Goal: Task Accomplishment & Management: Use online tool/utility

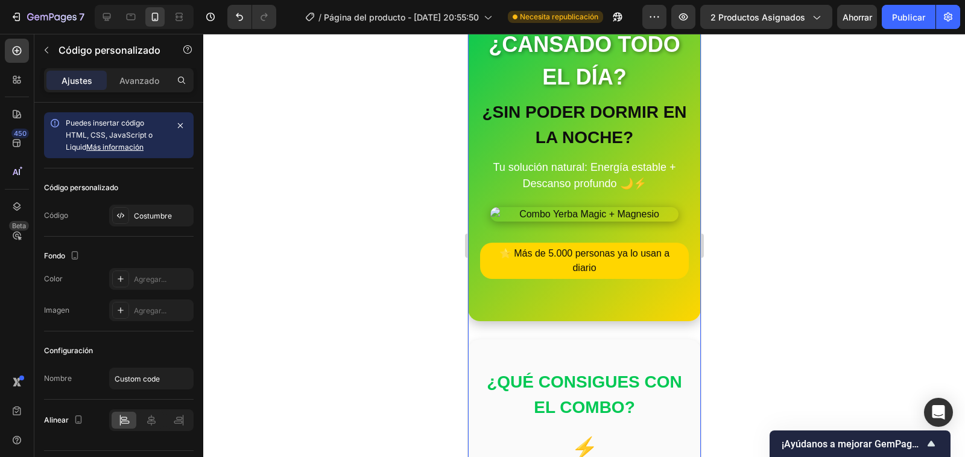
click at [121, 309] on icon at bounding box center [121, 310] width 10 height 10
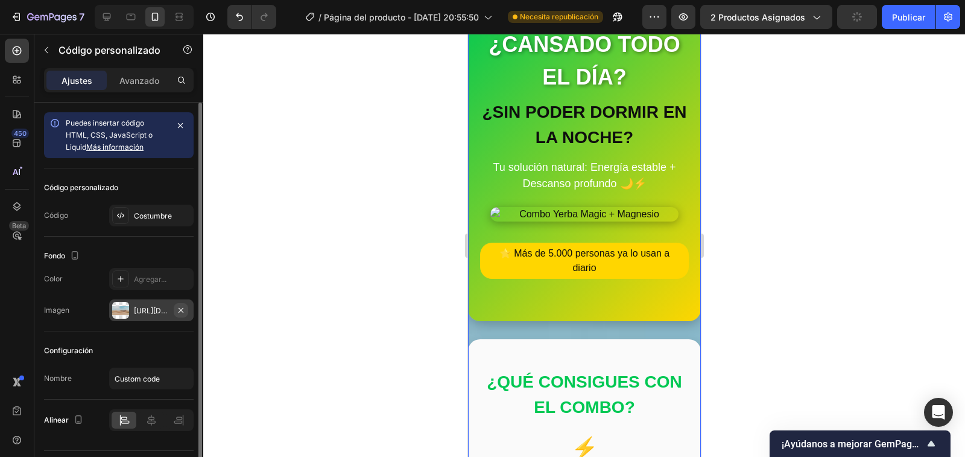
click at [180, 306] on icon "button" at bounding box center [181, 310] width 10 height 10
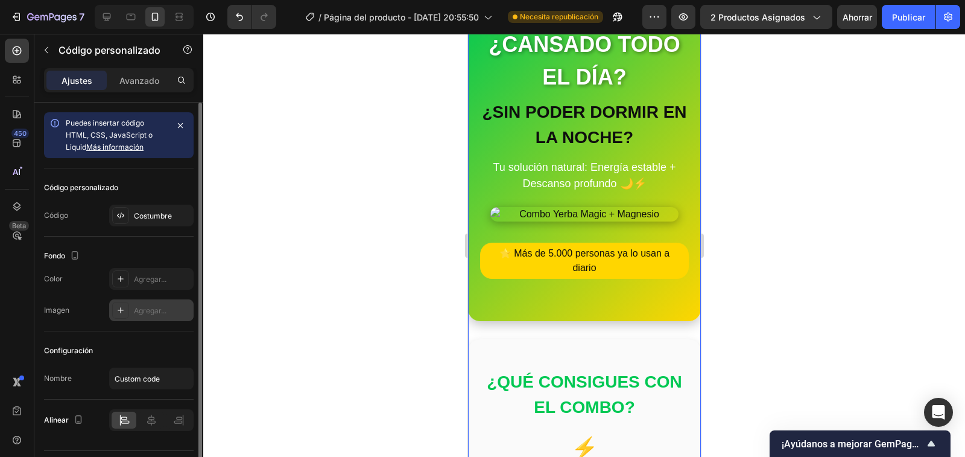
click at [575, 216] on img at bounding box center [584, 214] width 188 height 14
click at [119, 308] on icon at bounding box center [121, 310] width 10 height 10
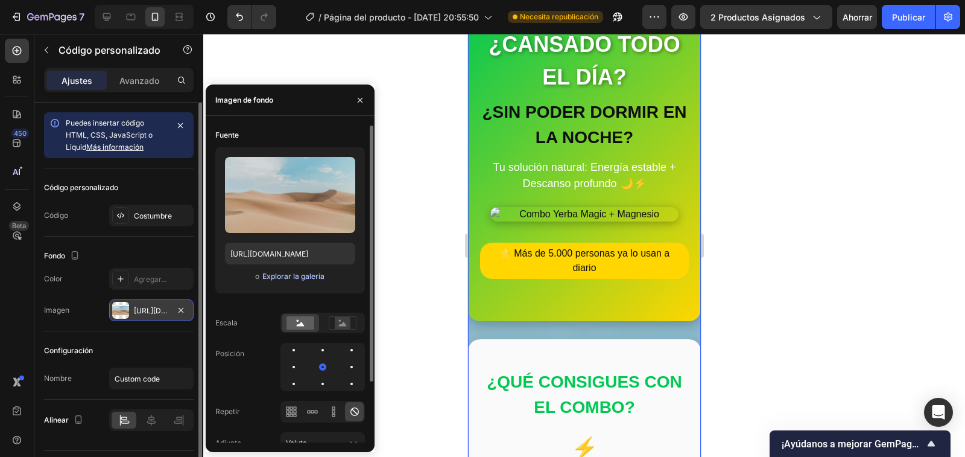
click at [299, 276] on font "Explorar la galería" at bounding box center [293, 275] width 62 height 9
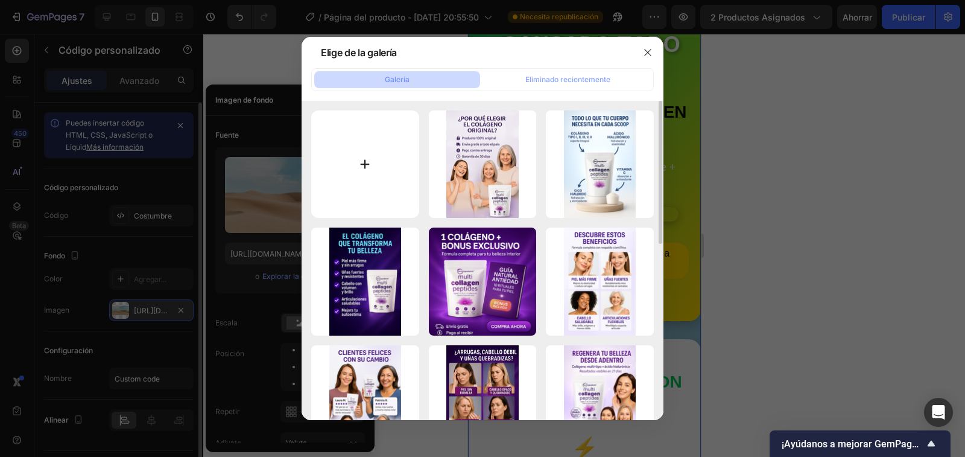
click at [364, 165] on input "file" at bounding box center [365, 164] width 108 height 108
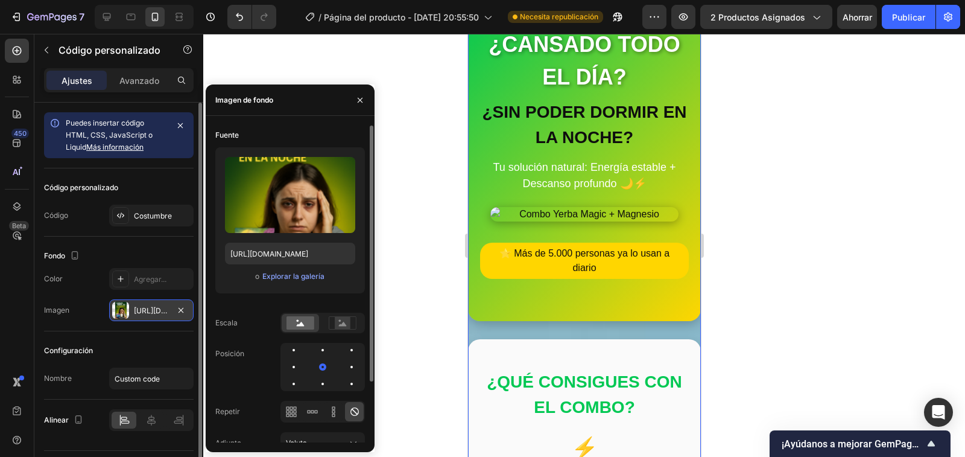
type input "[URL][DOMAIN_NAME]"
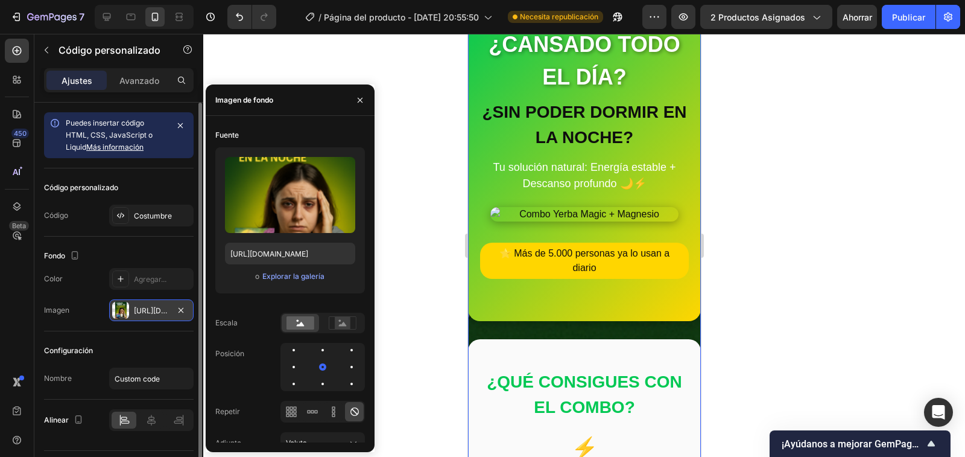
click at [593, 306] on section "¿CANSADO TODO EL DÍA? ¿SIN PODER DORMIR EN LA NOCHE? Tu solución natural: Energ…" at bounding box center [583, 159] width 233 height 323
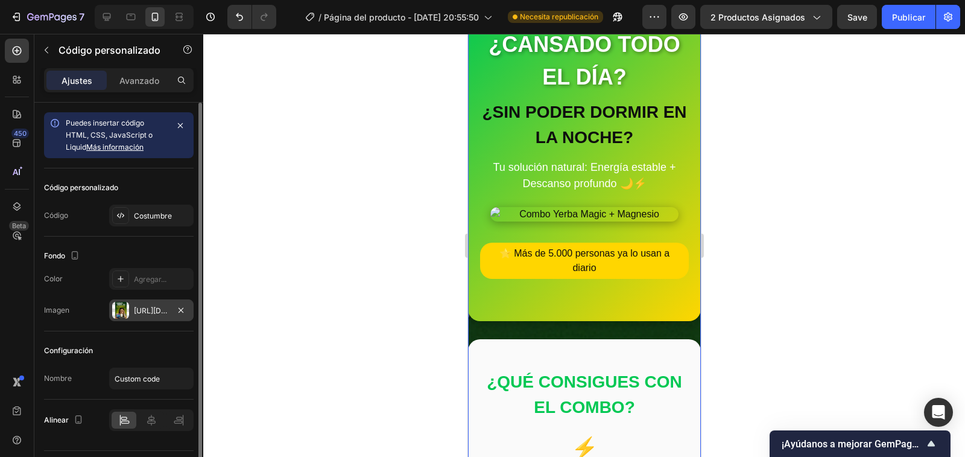
click at [598, 207] on img at bounding box center [584, 214] width 188 height 14
click at [598, 212] on img at bounding box center [584, 214] width 188 height 14
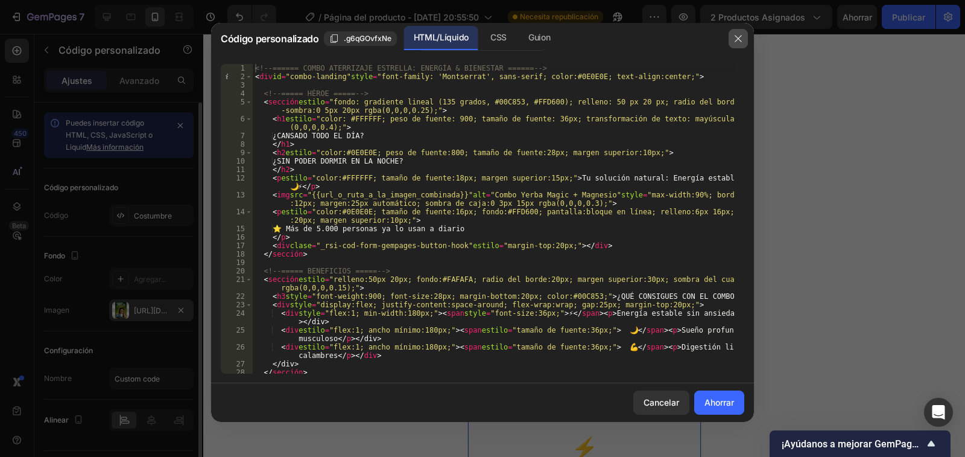
click at [739, 36] on icon "button" at bounding box center [738, 39] width 10 height 10
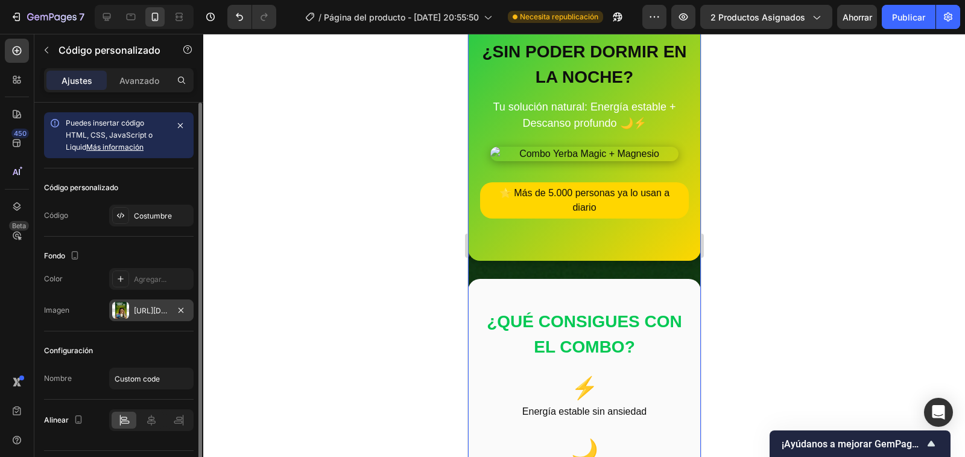
scroll to position [0, 0]
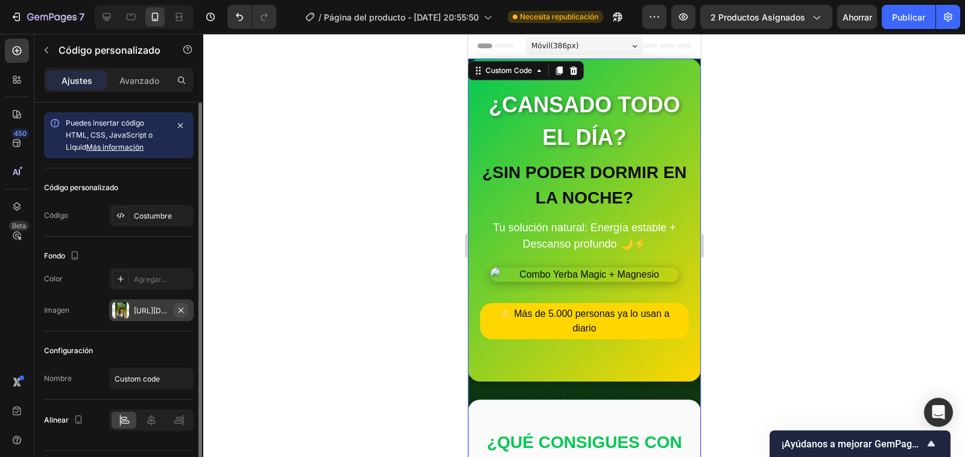
click at [183, 311] on icon "button" at bounding box center [181, 310] width 10 height 10
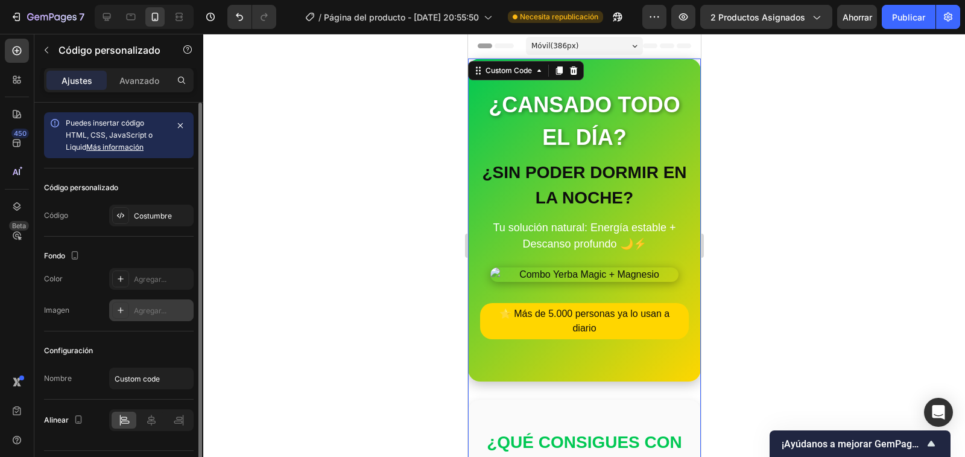
click at [127, 155] on div "Puedes insertar código HTML, CSS, JavaScript o Liquid Más información" at bounding box center [119, 135] width 150 height 46
click at [141, 213] on font "Costumbre" at bounding box center [153, 215] width 38 height 9
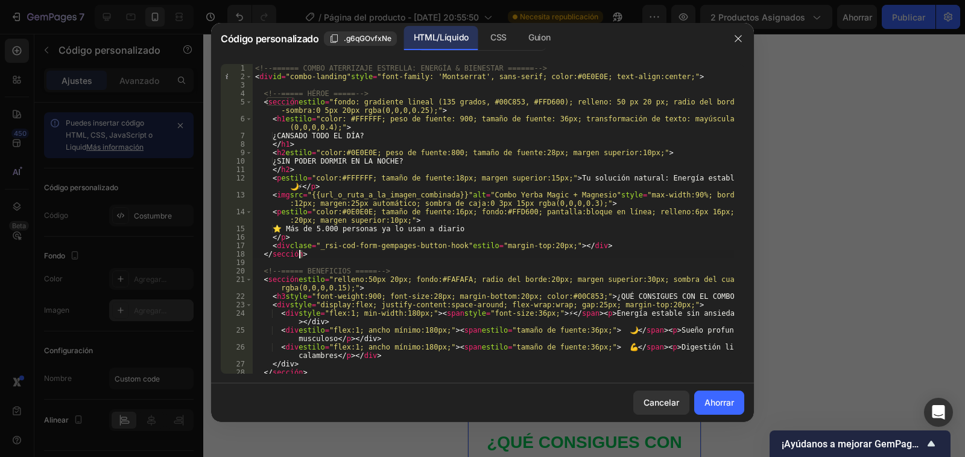
drag, startPoint x: 317, startPoint y: 256, endPoint x: 300, endPoint y: 253, distance: 17.2
click at [300, 253] on div "<!-- ====== COMBO ATERRIZAJE ESTRELLA: ENERGÍA & BIENESTAR ====== --> < div id …" at bounding box center [493, 227] width 481 height 326
click at [311, 253] on div "<!-- ====== COMBO ATERRIZAJE ESTRELLA: ENERGÍA & BIENESTAR ====== --> < div id …" at bounding box center [493, 218] width 481 height 309
click at [311, 253] on div "<!-- ====== COMBO ATERRIZAJE ESTRELLA: ENERGÍA & BIENESTAR ====== --> < div id …" at bounding box center [493, 227] width 481 height 326
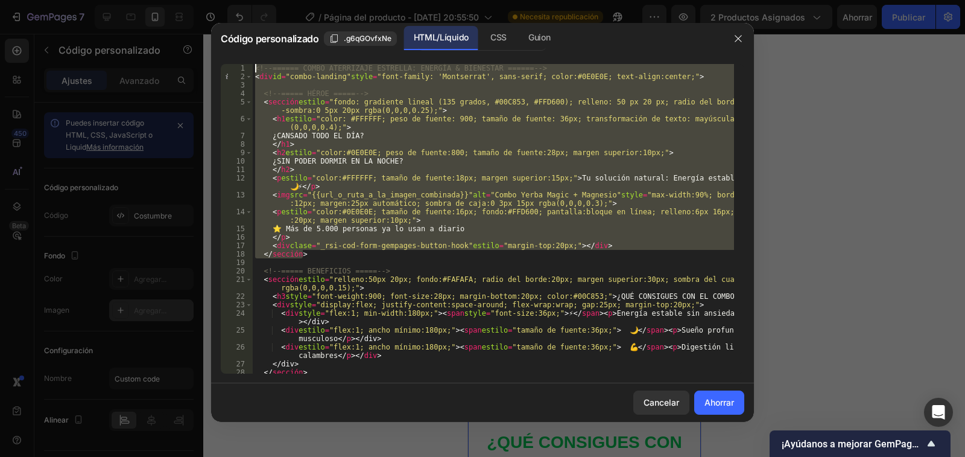
drag, startPoint x: 311, startPoint y: 253, endPoint x: 264, endPoint y: 40, distance: 218.6
click at [264, 40] on div "Código personalizado .g6qGOvfxNe HTML/Líquido CSS Guion </section> 1 2 3 4 5 6 …" at bounding box center [482, 222] width 543 height 399
type textarea "<!-- ====== LANDING COMBO ESTRELLA: ENERGÍA & BIENESTAR ====== --> <div id="com…"
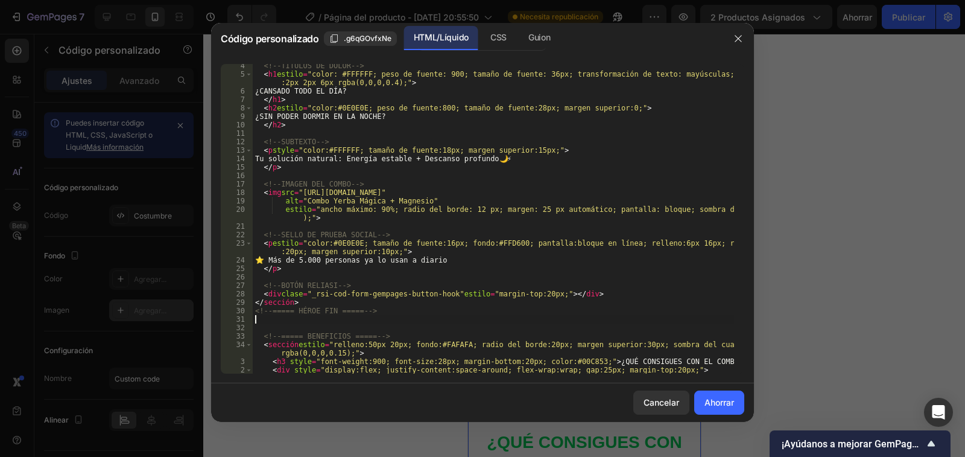
scroll to position [36, 0]
click at [726, 401] on font "Ahorrar" at bounding box center [720, 402] width 30 height 10
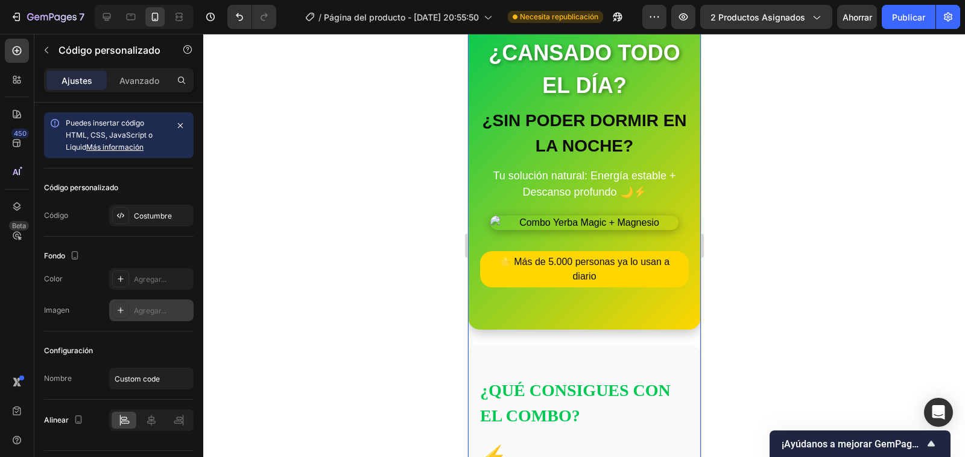
scroll to position [0, 0]
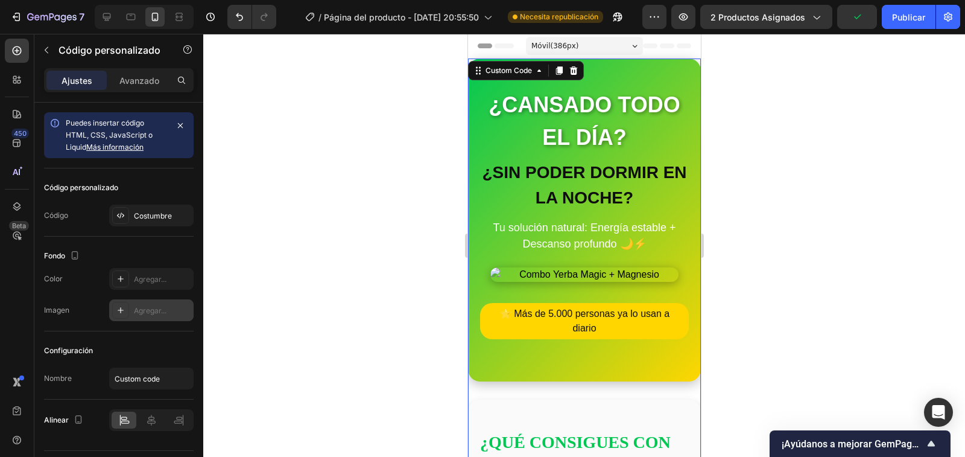
click at [573, 274] on img at bounding box center [584, 274] width 188 height 14
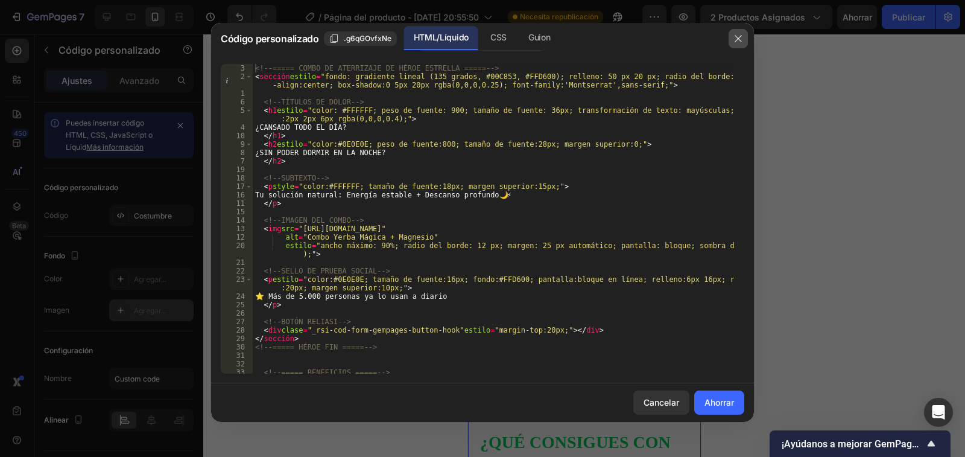
click at [738, 41] on icon "button" at bounding box center [738, 39] width 10 height 10
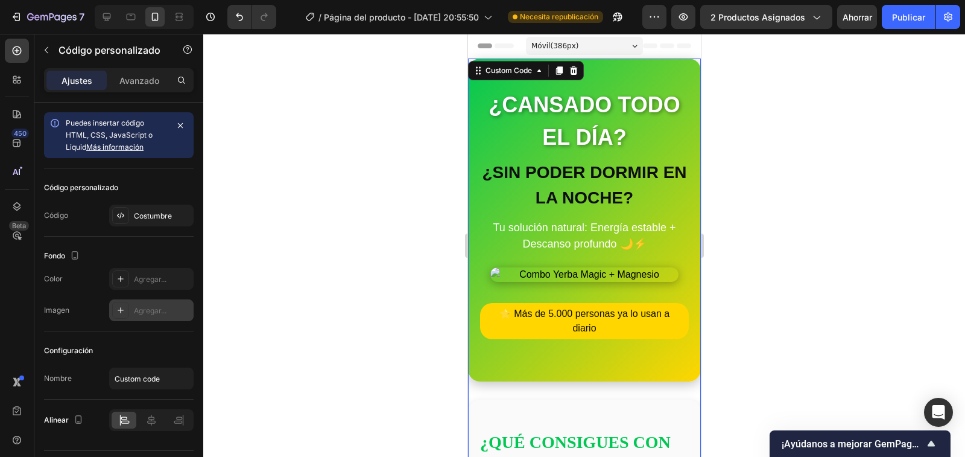
click at [163, 309] on font "Agregar..." at bounding box center [150, 310] width 33 height 9
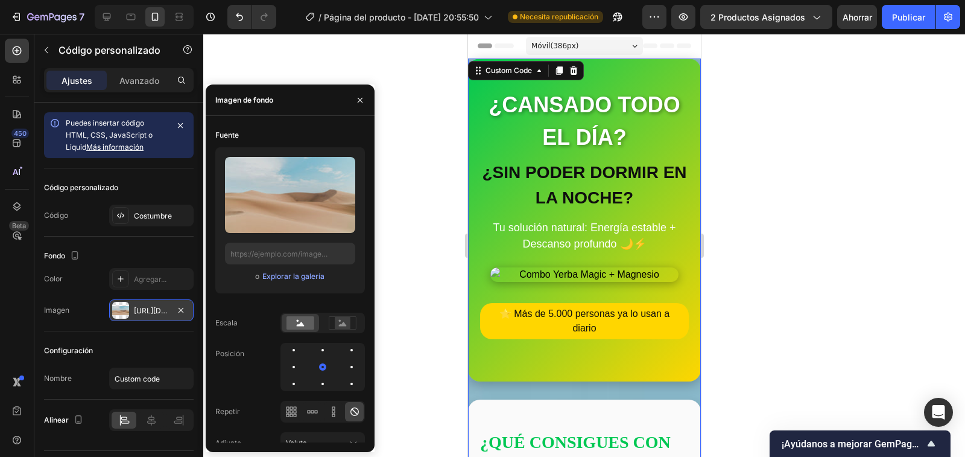
type input "[URL][DOMAIN_NAME]"
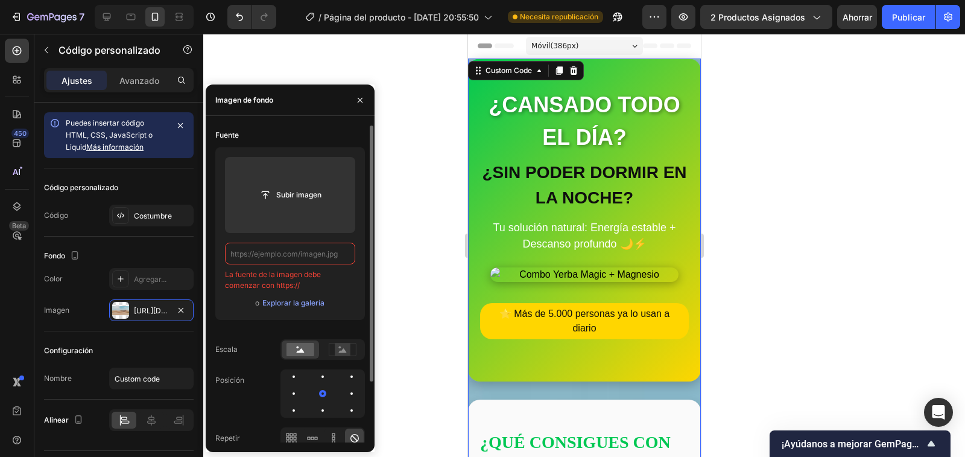
paste input "<!-- ===== LORE IPSUMDO SITAM CONSECTE ===== --> <adipisc elits="doeiusmodt: in…"
type input "<!-- ===== LORE IPSUMDO SITAM CONSECTE ===== --> <adipisc elits="doeiusmodt: in…"
drag, startPoint x: 330, startPoint y: 256, endPoint x: 229, endPoint y: 257, distance: 100.7
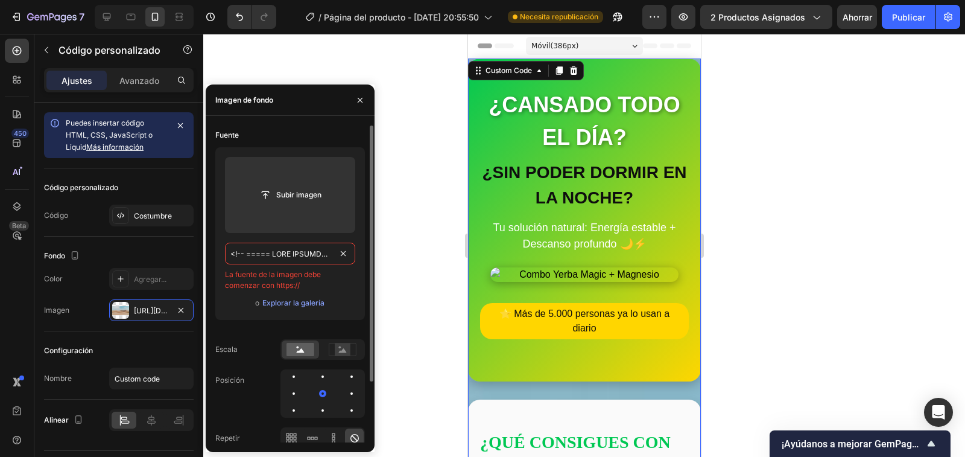
click at [229, 257] on input "text" at bounding box center [290, 253] width 130 height 22
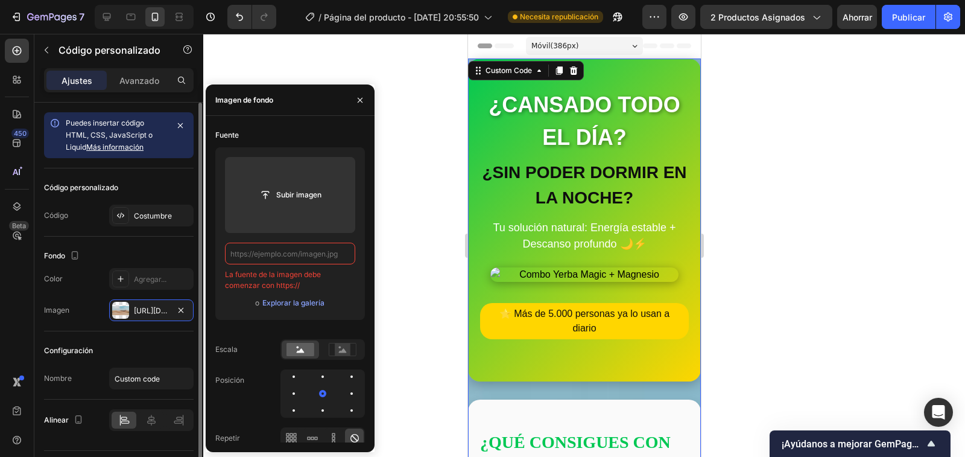
type input "<!-- ===== LORE IPSUMDO SITAM CONSECTE ===== --> <adipisc elits="doeiusmodt: in…"
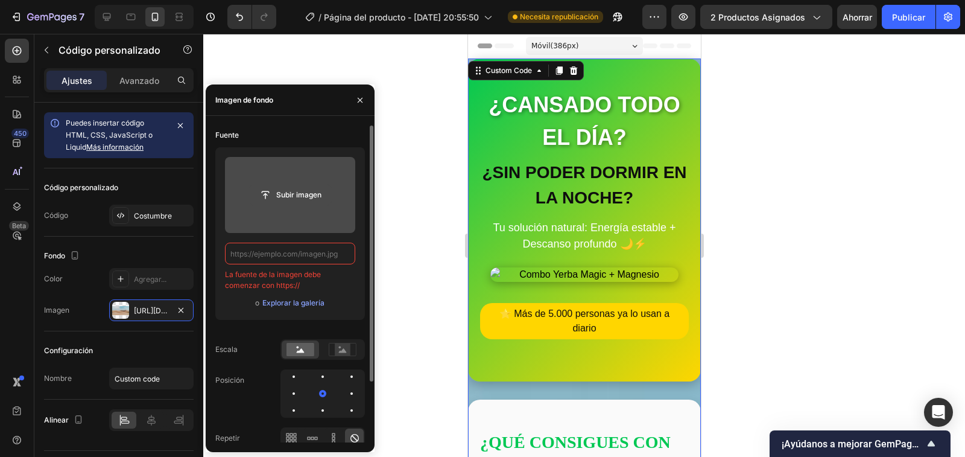
click at [265, 194] on input "file" at bounding box center [290, 195] width 81 height 21
type input "<!-- ===== LORE IPSUMDO SITAM CONSECTE ===== --> <adipisc elits="doeiusmodt: in…"
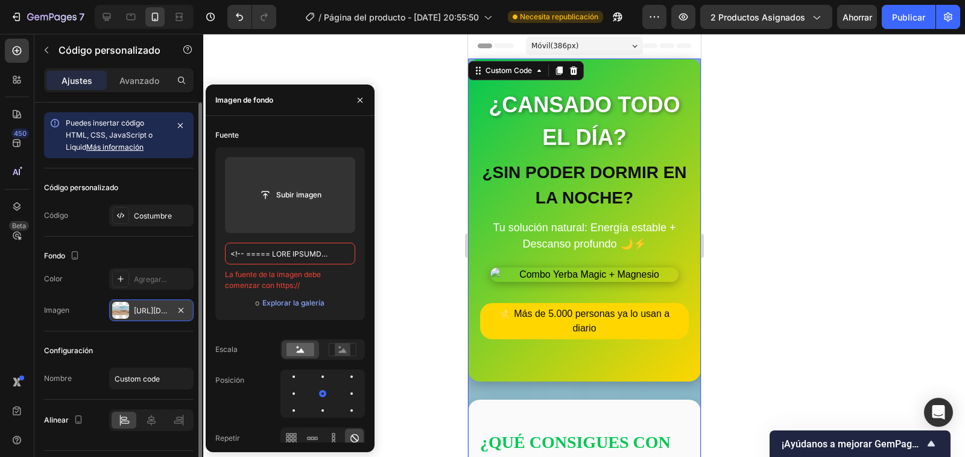
click at [148, 309] on font "[URL][DOMAIN_NAME]" at bounding box center [173, 310] width 78 height 9
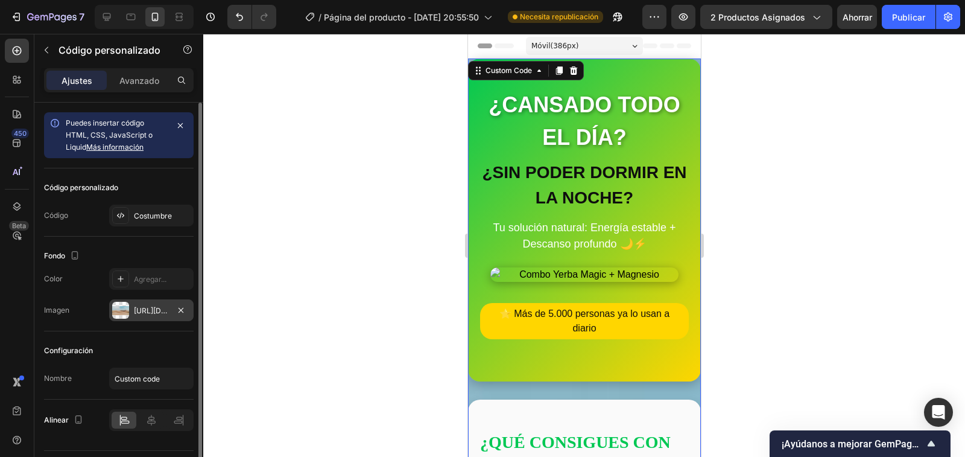
click at [148, 309] on font "[URL][DOMAIN_NAME]" at bounding box center [173, 310] width 78 height 9
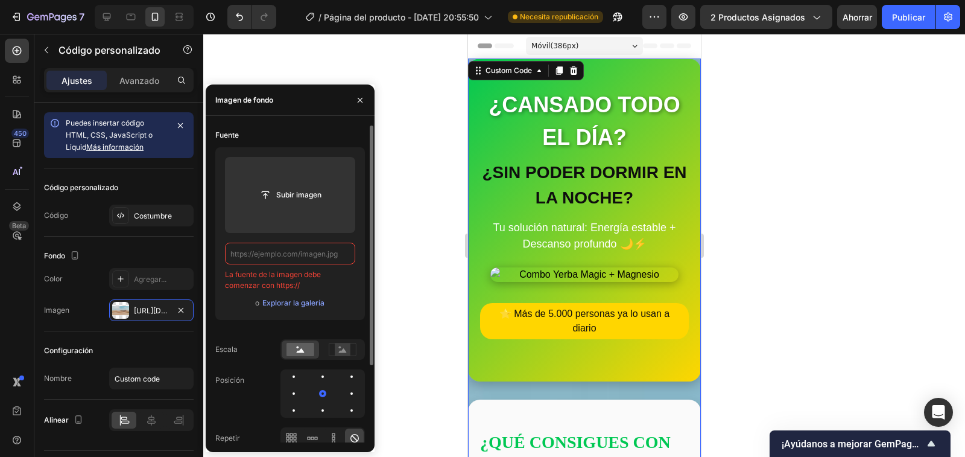
paste input "[URL][DOMAIN_NAME]"
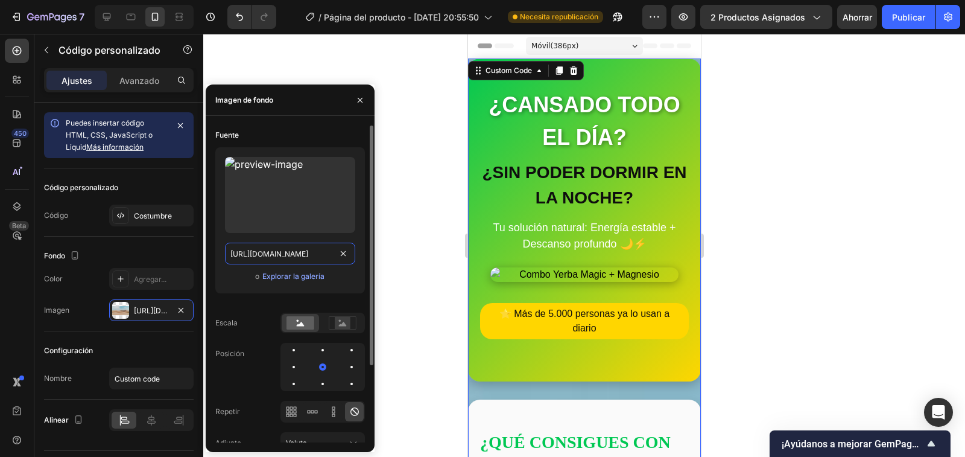
scroll to position [0, 202]
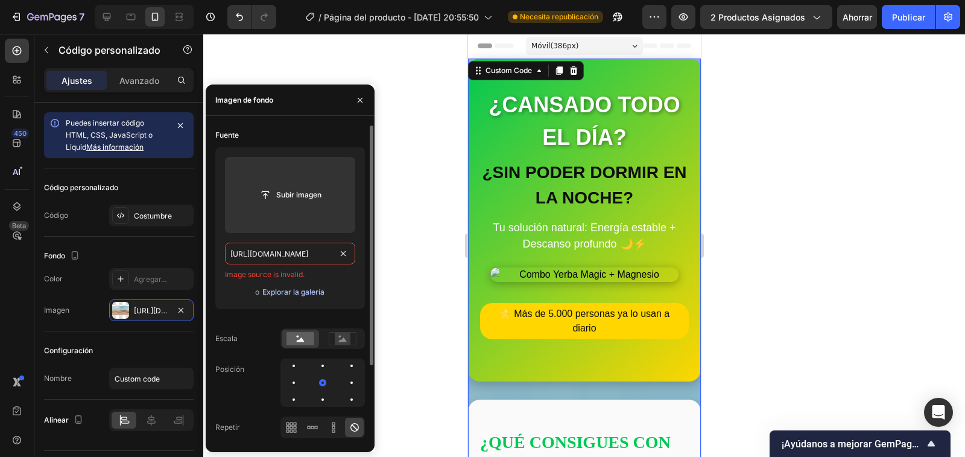
type input "[URL][DOMAIN_NAME]"
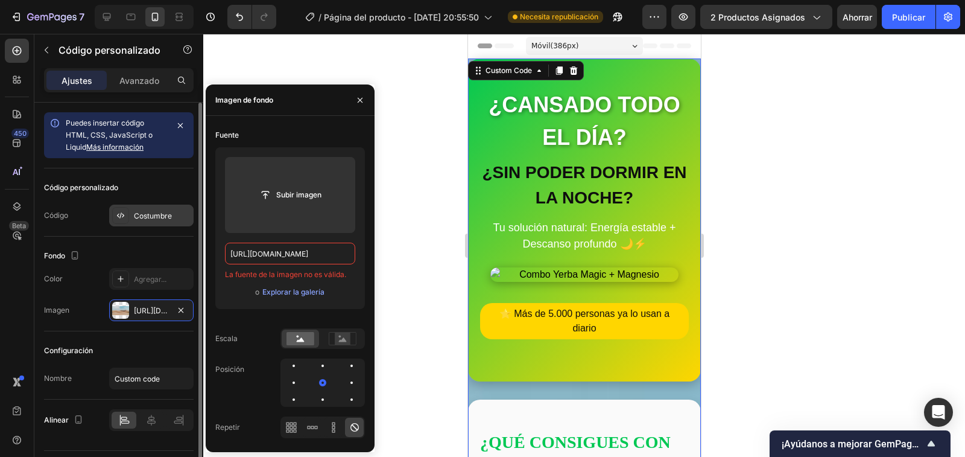
click at [130, 217] on div "Costumbre" at bounding box center [151, 215] width 84 height 22
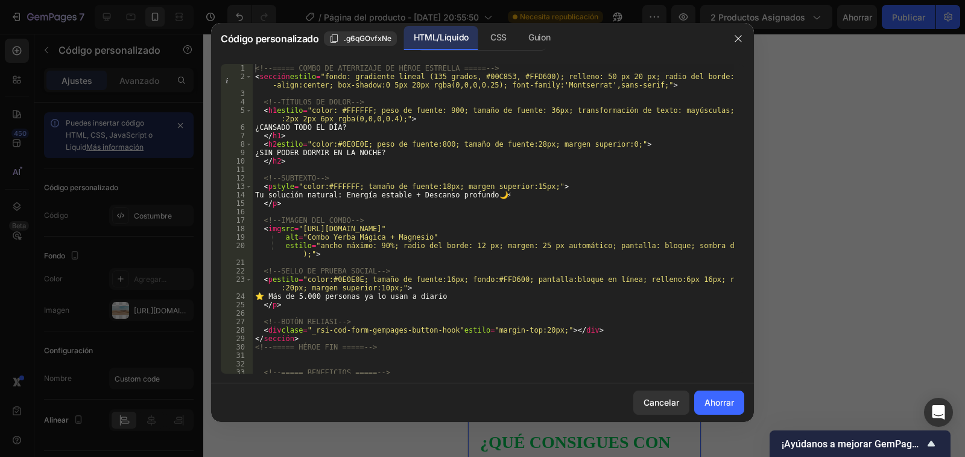
click at [271, 229] on div "<!-- ===== COMBO DE ATERRIZAJE DE HÉROE ESTRELLA ===== --> < sección estilo = "…" at bounding box center [493, 231] width 481 height 335
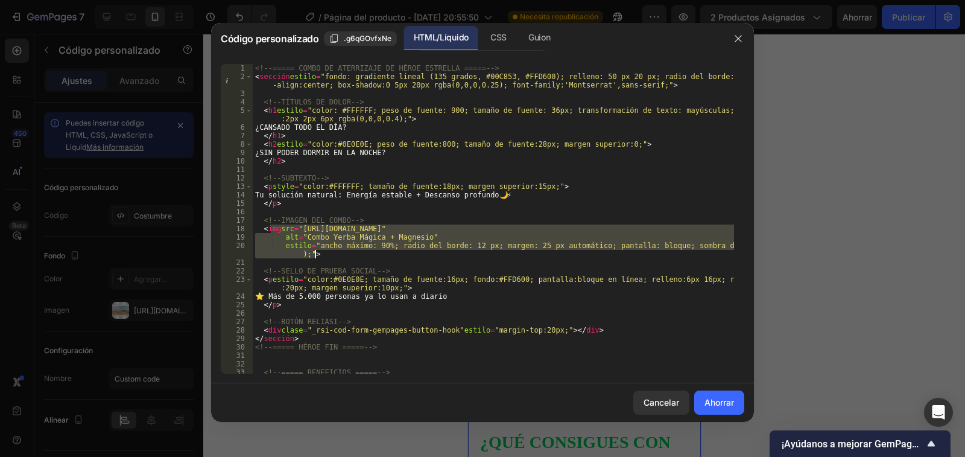
drag, startPoint x: 271, startPoint y: 228, endPoint x: 326, endPoint y: 253, distance: 60.5
click at [326, 253] on div "<!-- ===== COMBO DE ATERRIZAJE DE HÉROE ESTRELLA ===== --> < sección estilo = "…" at bounding box center [493, 231] width 481 height 335
click at [326, 253] on div "<!-- ===== COMBO DE ATERRIZAJE DE HÉROE ESTRELLA ===== --> < sección estilo = "…" at bounding box center [493, 218] width 481 height 309
drag, startPoint x: 314, startPoint y: 253, endPoint x: 269, endPoint y: 228, distance: 51.6
click at [269, 228] on div "<!-- ===== COMBO DE ATERRIZAJE DE HÉROE ESTRELLA ===== --> < sección estilo = "…" at bounding box center [493, 231] width 481 height 335
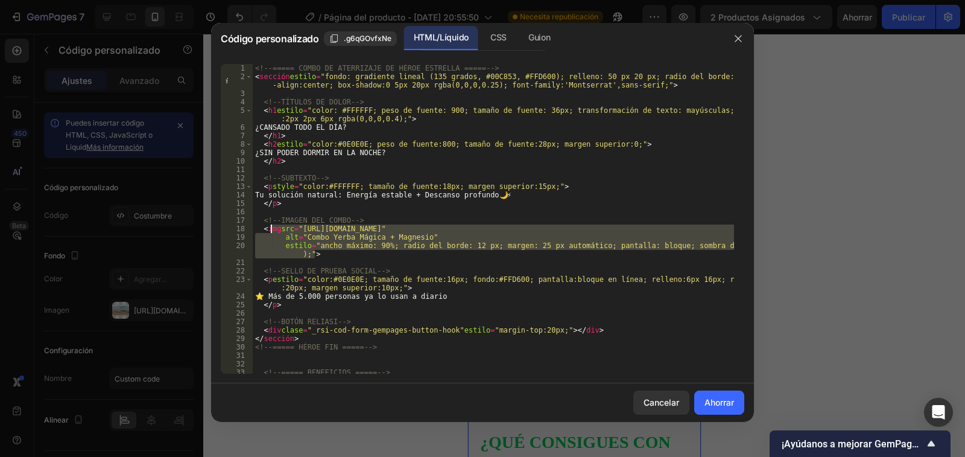
type textarea "<i"
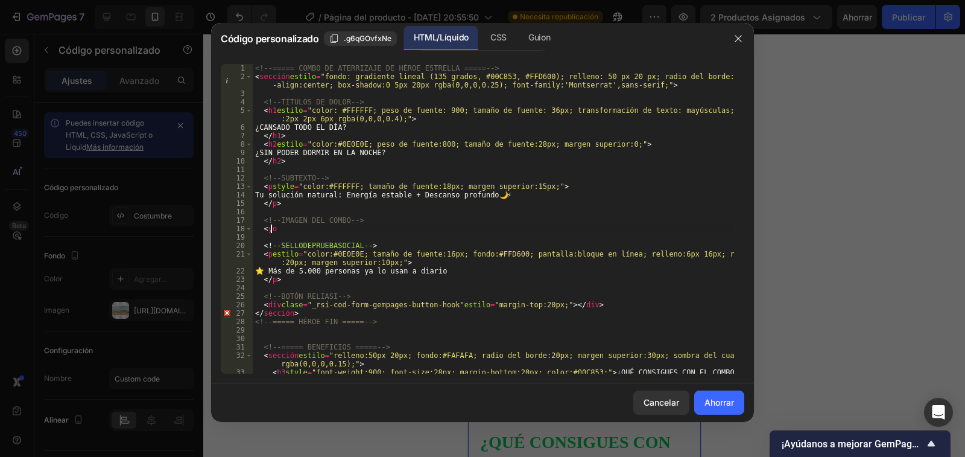
paste textarea
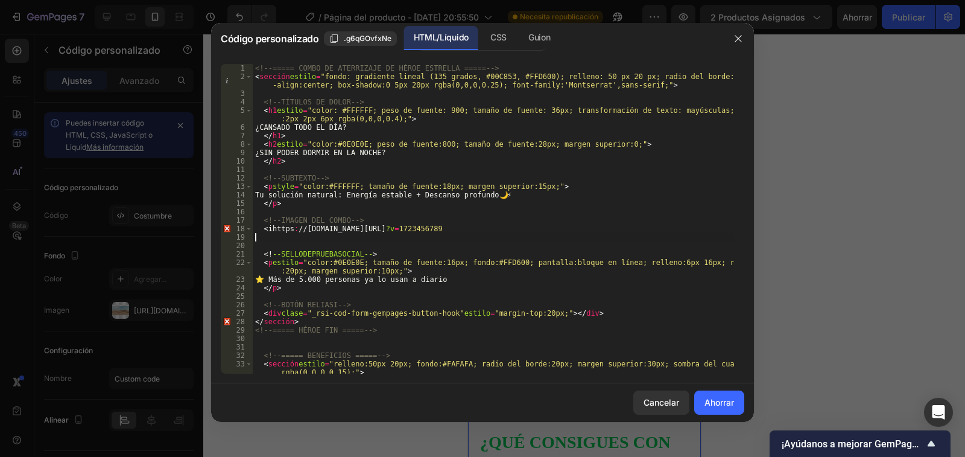
click at [707, 404] on font "Ahorrar" at bounding box center [720, 402] width 30 height 10
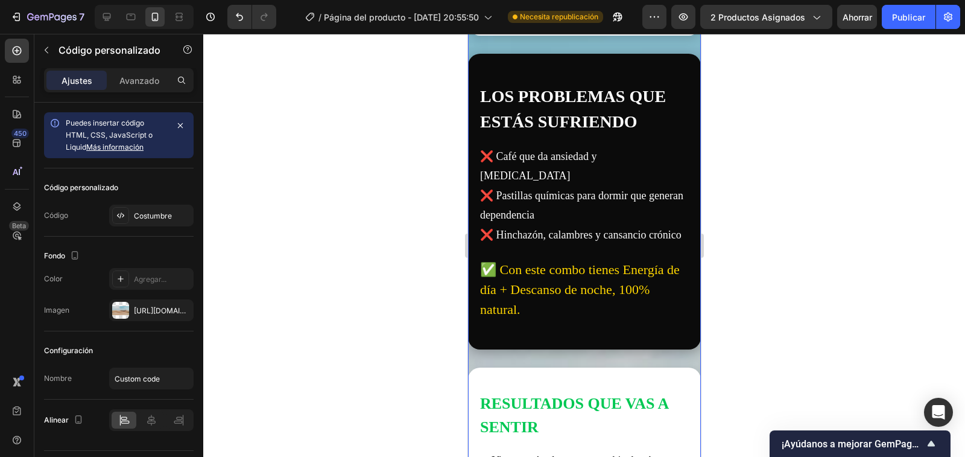
scroll to position [724, 0]
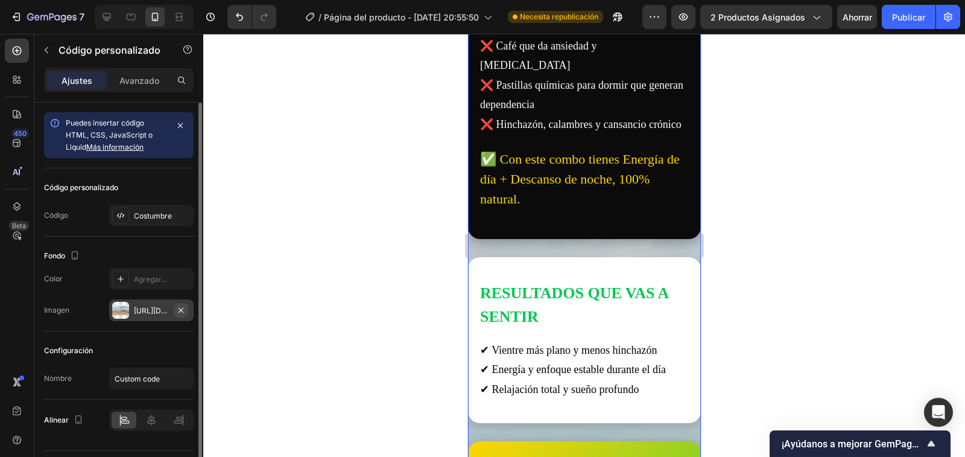
click at [180, 311] on icon "button" at bounding box center [181, 309] width 5 height 5
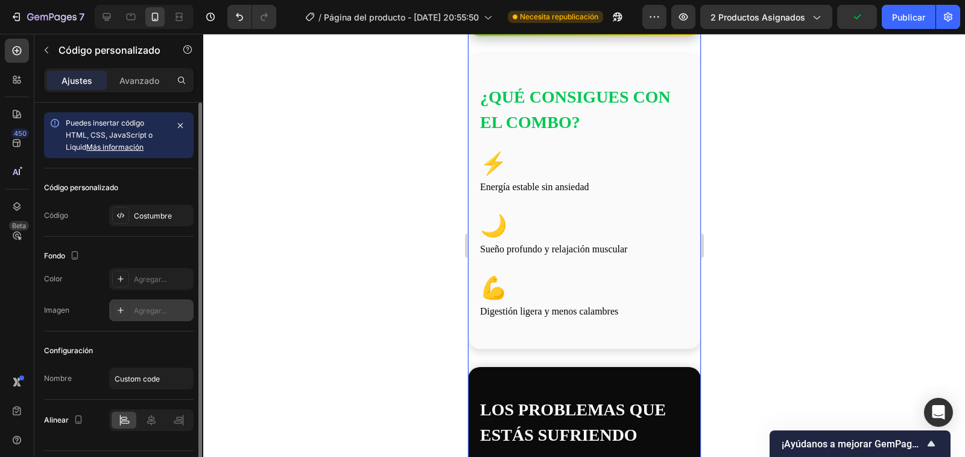
scroll to position [0, 0]
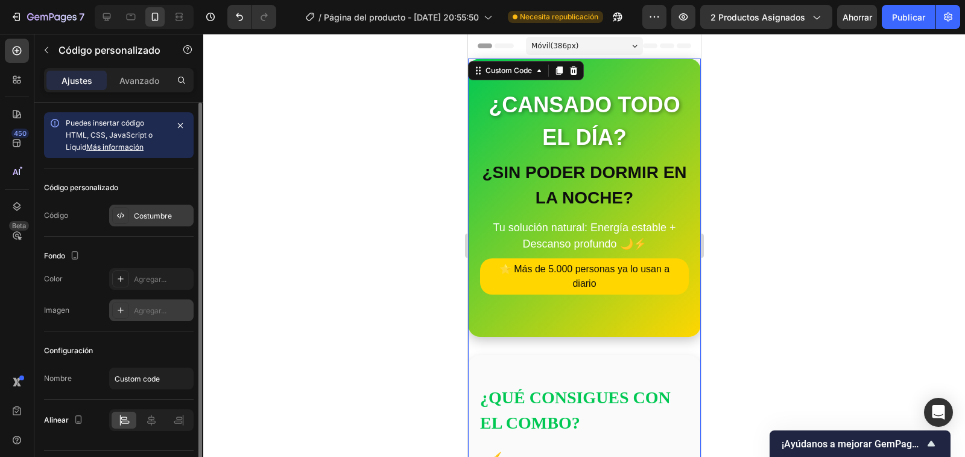
click at [141, 212] on font "Costumbre" at bounding box center [153, 215] width 38 height 9
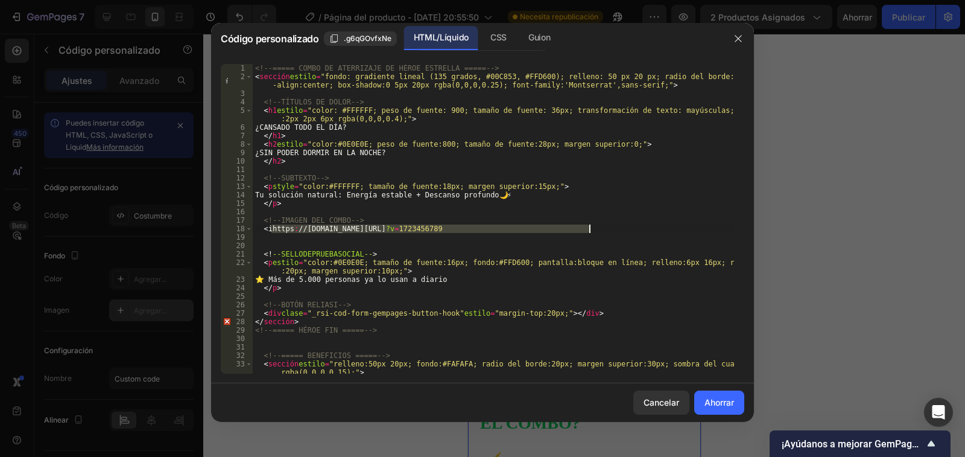
drag, startPoint x: 270, startPoint y: 230, endPoint x: 618, endPoint y: 227, distance: 348.0
click at [618, 227] on div "<!-- ===== COMBO DE ATERRIZAJE DE HÉROE ESTRELLA ===== --> < sección estilo = "…" at bounding box center [493, 227] width 481 height 326
click at [616, 226] on div "<!-- ===== COMBO DE ATERRIZAJE DE HÉROE ESTRELLA ===== --> < sección estilo = "…" at bounding box center [493, 218] width 481 height 309
drag, startPoint x: 616, startPoint y: 226, endPoint x: 270, endPoint y: 228, distance: 346.2
click at [270, 228] on div "<!-- ===== COMBO DE ATERRIZAJE DE HÉROE ESTRELLA ===== --> < sección estilo = "…" at bounding box center [493, 227] width 481 height 326
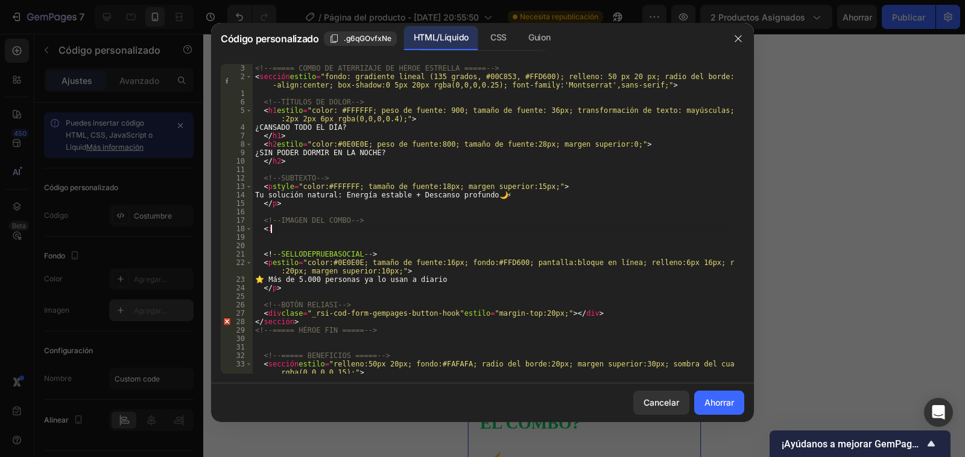
type textarea "<i"
paste textarea
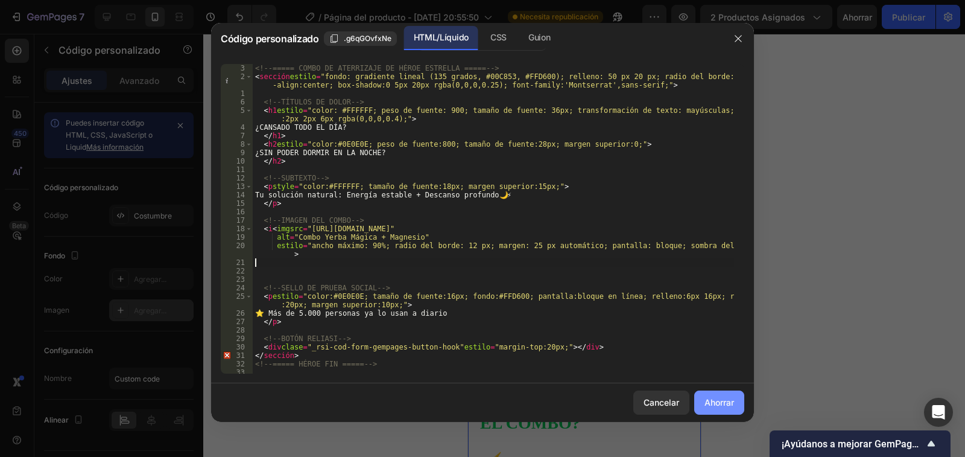
click at [716, 403] on font "Ahorrar" at bounding box center [720, 402] width 30 height 10
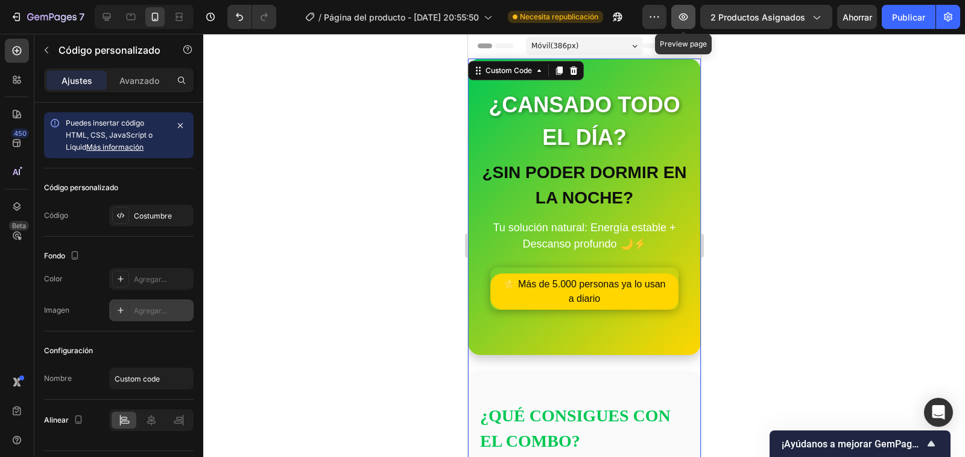
click at [682, 15] on icon "button" at bounding box center [683, 17] width 12 height 12
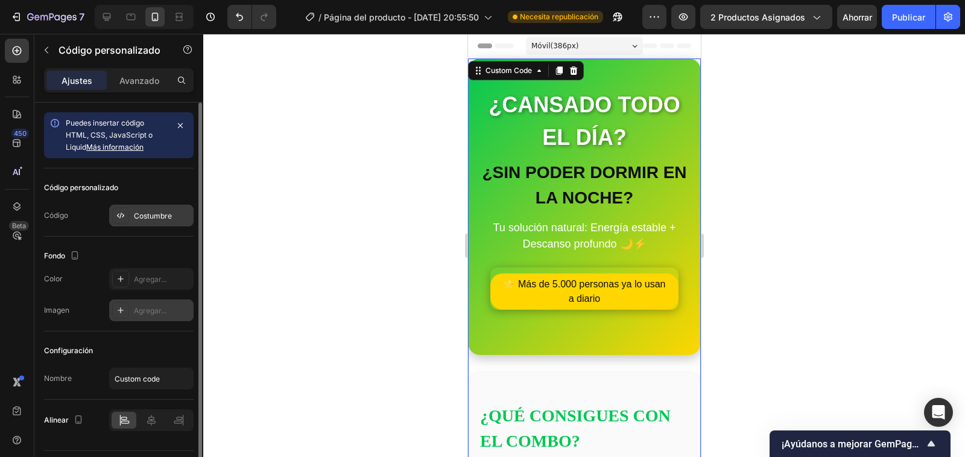
click at [154, 212] on font "Costumbre" at bounding box center [153, 215] width 38 height 9
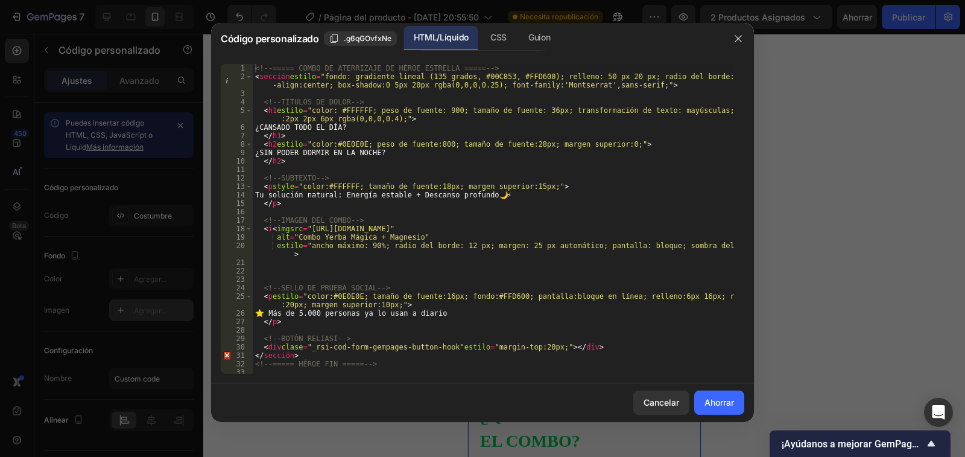
drag, startPoint x: 288, startPoint y: 230, endPoint x: 730, endPoint y: 245, distance: 443.0
click at [286, 242] on div "<!-- ===== COMBO DE ATERRIZAJE DE HÉROE ESTRELLA ===== --> < sección estilo = "…" at bounding box center [493, 227] width 481 height 326
click at [730, 245] on div "<!-- ===== COMBO DE ATERRIZAJE DE HÉROE ESTRELLA ===== --> < sección estilo = "…" at bounding box center [493, 227] width 481 height 326
drag, startPoint x: 730, startPoint y: 245, endPoint x: 396, endPoint y: 245, distance: 334.8
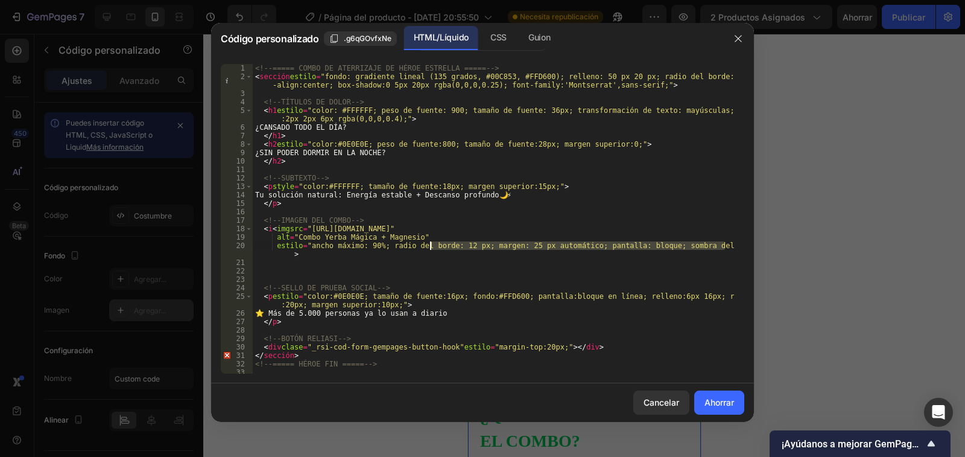
click at [396, 245] on div "<!-- ===== COMBO DE ATERRIZAJE DE HÉROE ESTRELLA ===== --> < sección estilo = "…" at bounding box center [493, 227] width 481 height 326
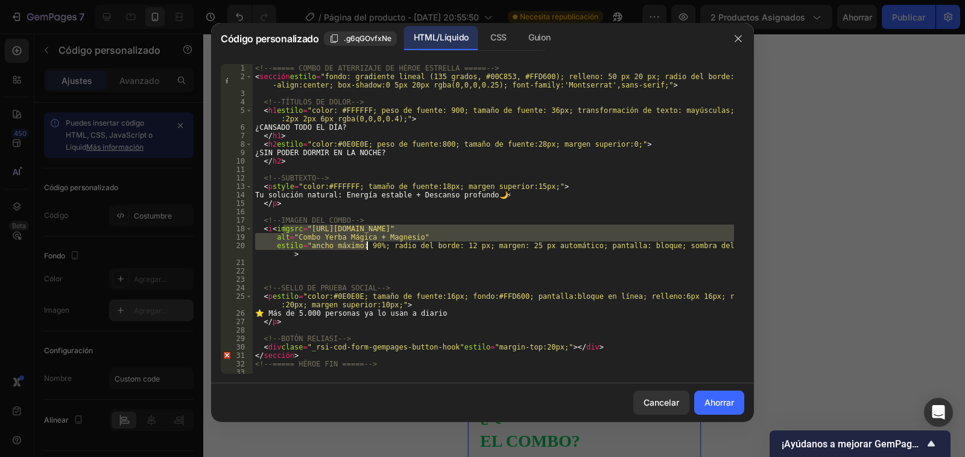
drag, startPoint x: 285, startPoint y: 226, endPoint x: 340, endPoint y: 244, distance: 58.4
click at [340, 244] on div "<!-- ===== COMBO DE ATERRIZAJE DE HÉROE ESTRELLA ===== --> < sección estilo = "…" at bounding box center [493, 227] width 481 height 326
click at [454, 253] on div "<!-- ===== COMBO DE ATERRIZAJE DE HÉROE ESTRELLA ===== --> < sección estilo = "…" at bounding box center [493, 227] width 481 height 326
drag, startPoint x: 730, startPoint y: 245, endPoint x: 285, endPoint y: 230, distance: 445.4
click at [285, 230] on div "<!-- ===== COMBO DE ATERRIZAJE DE HÉROE ESTRELLA ===== --> < sección estilo = "…" at bounding box center [493, 227] width 481 height 326
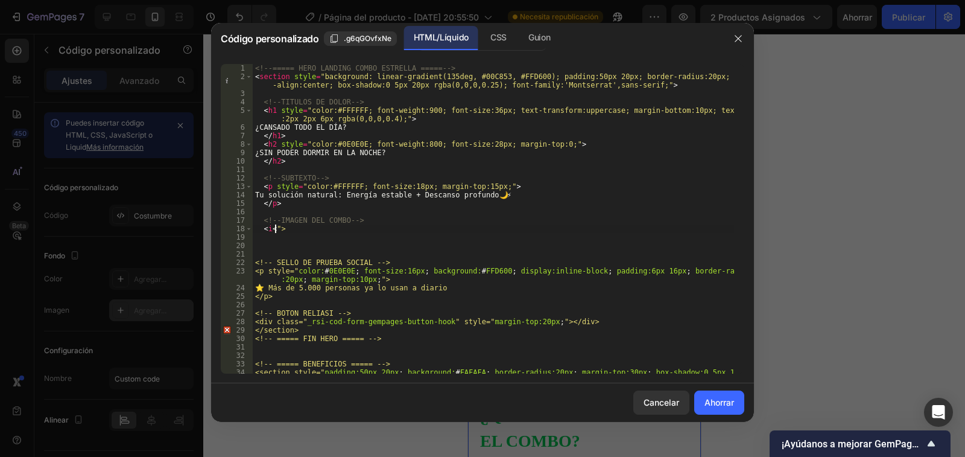
paste textarea "[URL][DOMAIN_NAME]"
type textarea "<i<[URL][DOMAIN_NAME]">"
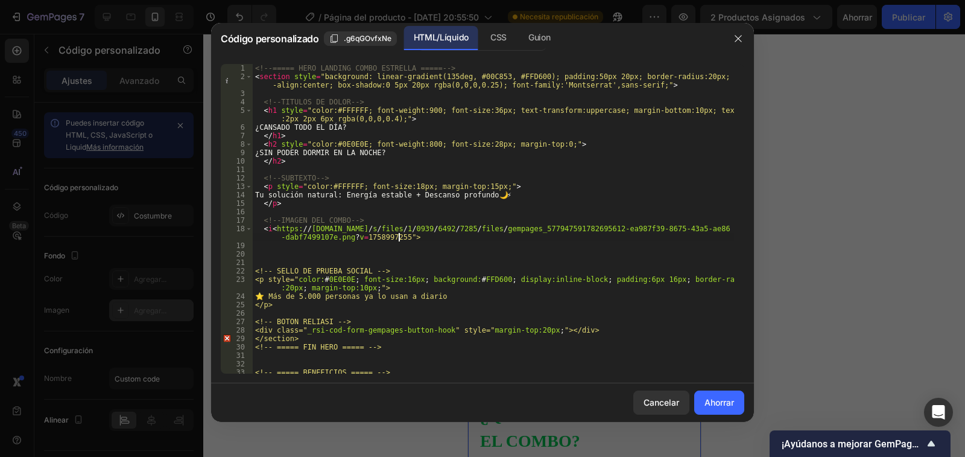
click at [719, 408] on font "Ahorrar" at bounding box center [720, 402] width 30 height 13
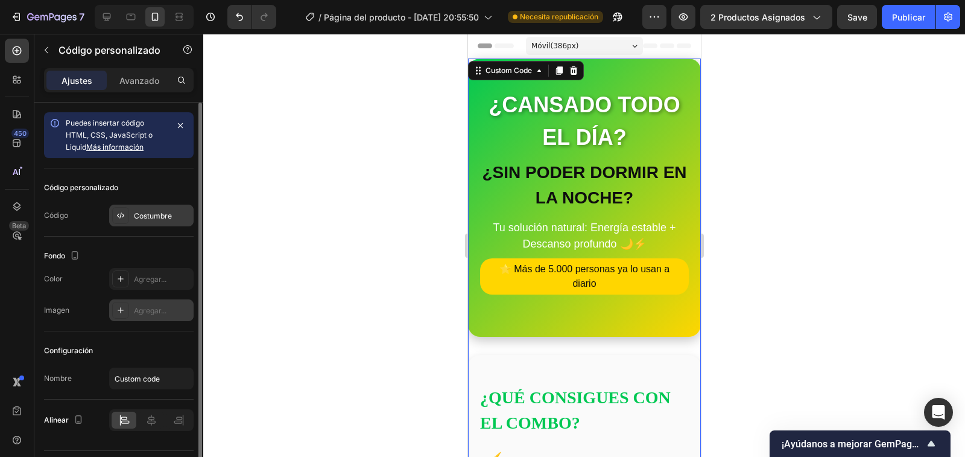
click at [151, 217] on font "Costumbre" at bounding box center [153, 215] width 38 height 9
